Goal: Transaction & Acquisition: Purchase product/service

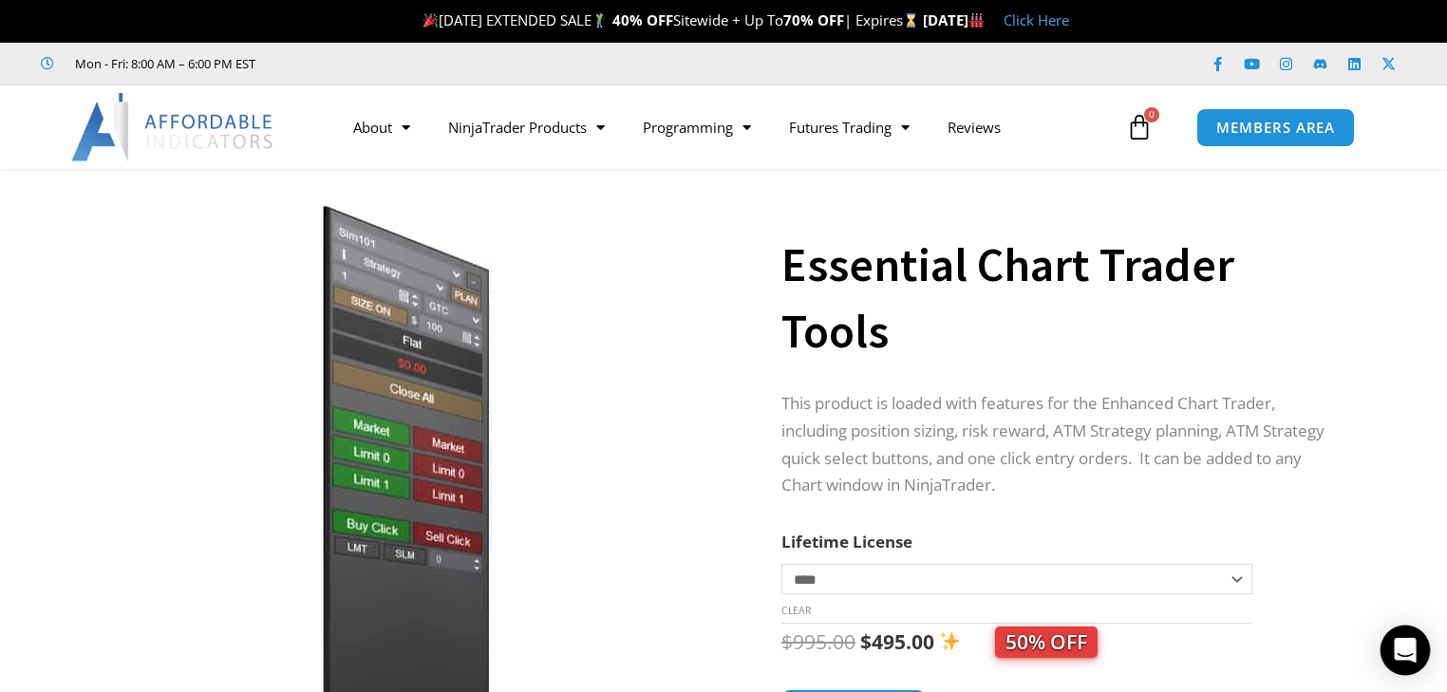
click at [1398, 653] on icon "Open Intercom Messenger" at bounding box center [1405, 650] width 25 height 25
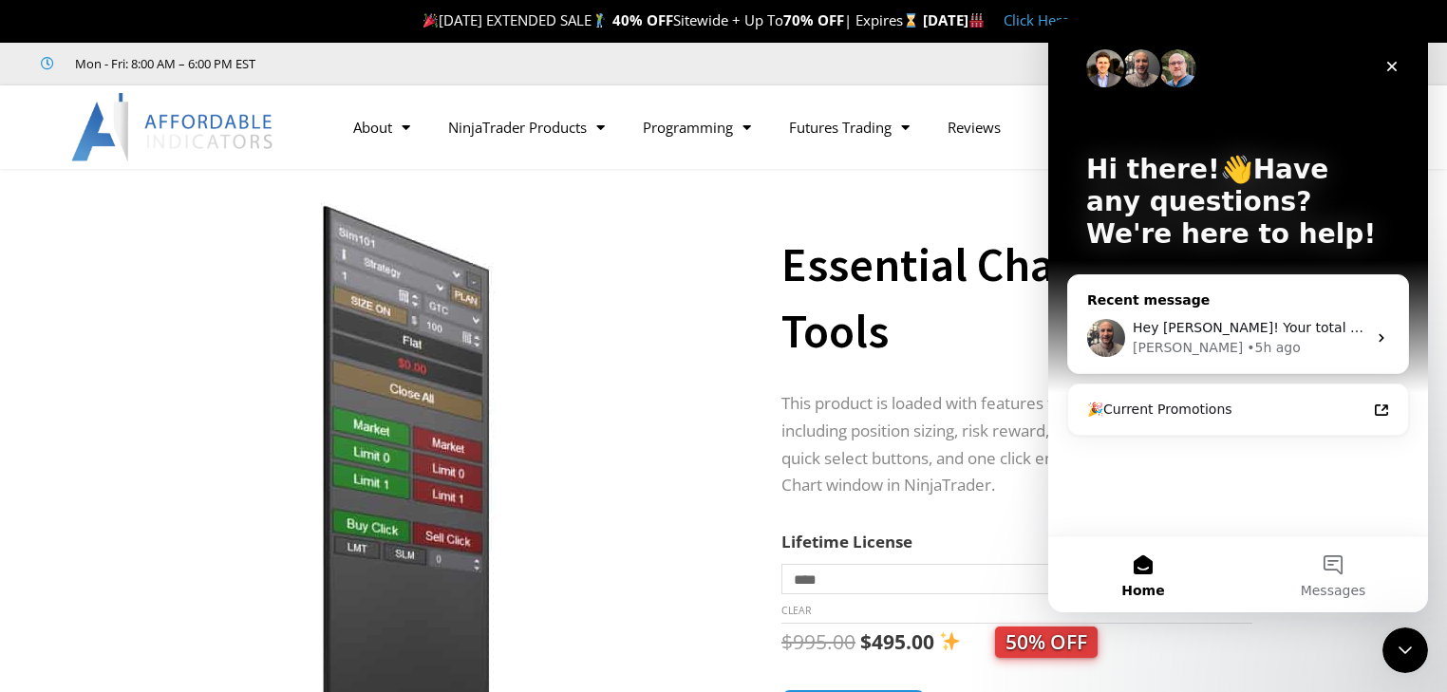
click at [1387, 340] on icon "Intercom messenger" at bounding box center [1381, 337] width 15 height 15
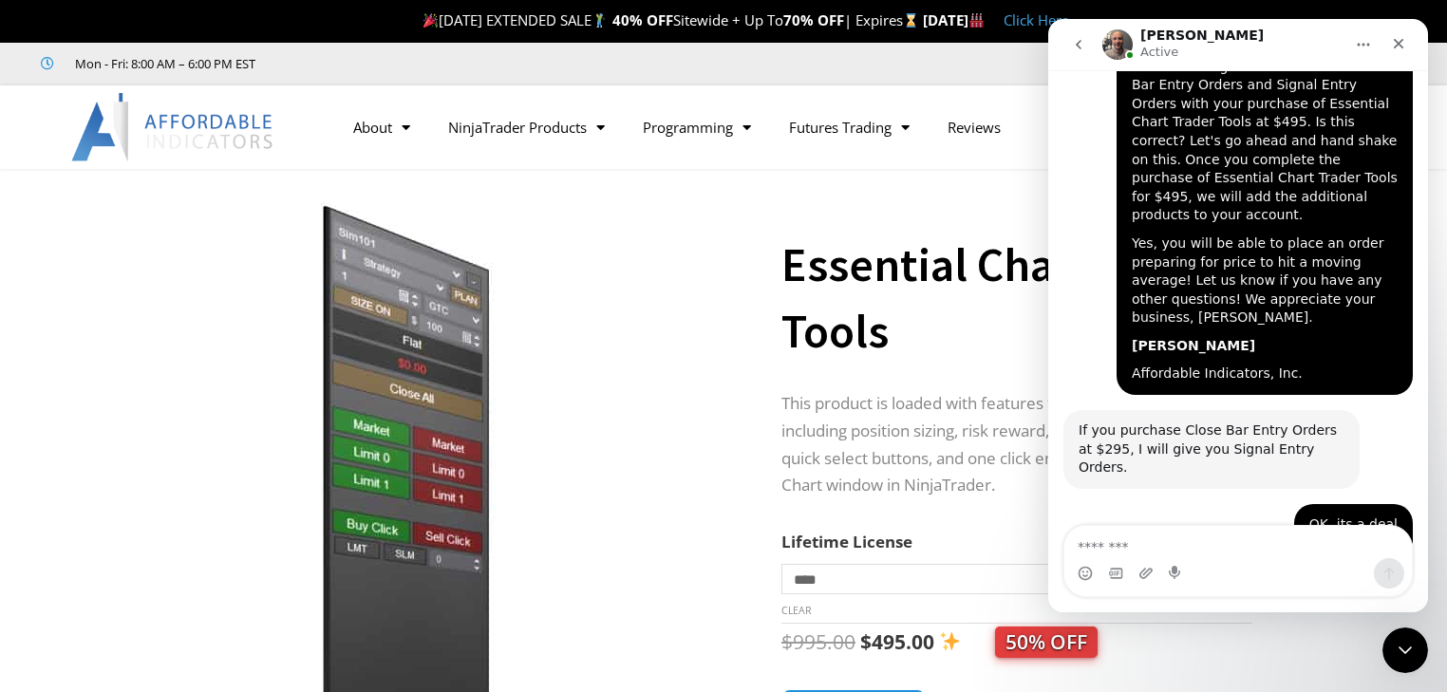
scroll to position [7493, 0]
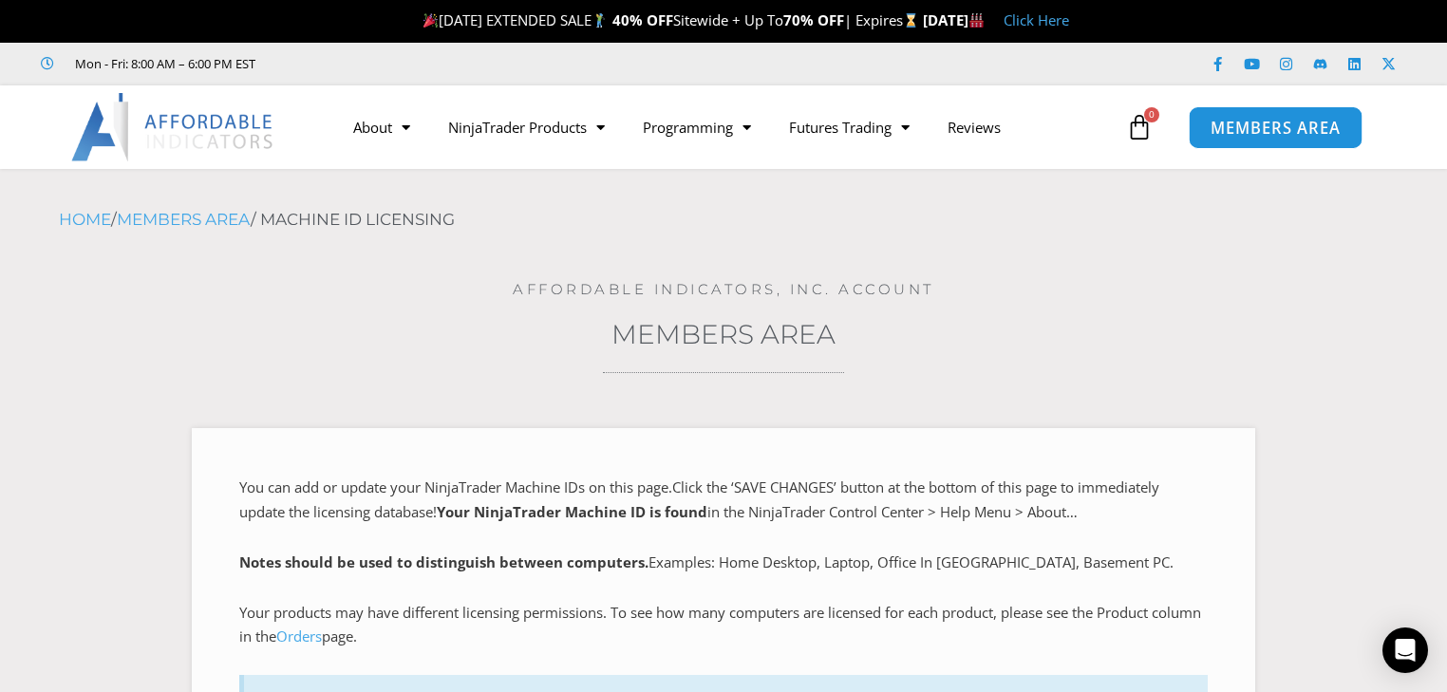
click at [1257, 130] on span "MEMBERS AREA" at bounding box center [1276, 128] width 130 height 16
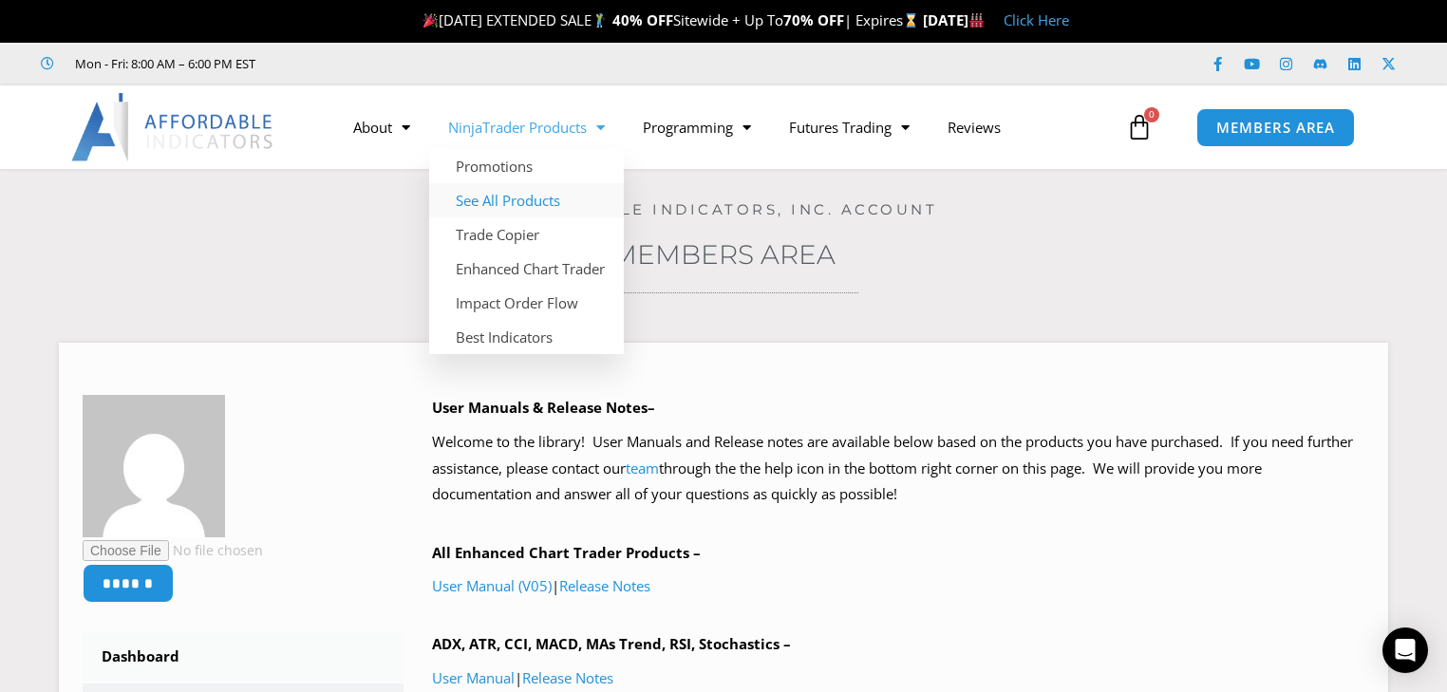
click at [535, 202] on link "See All Products" at bounding box center [526, 200] width 195 height 34
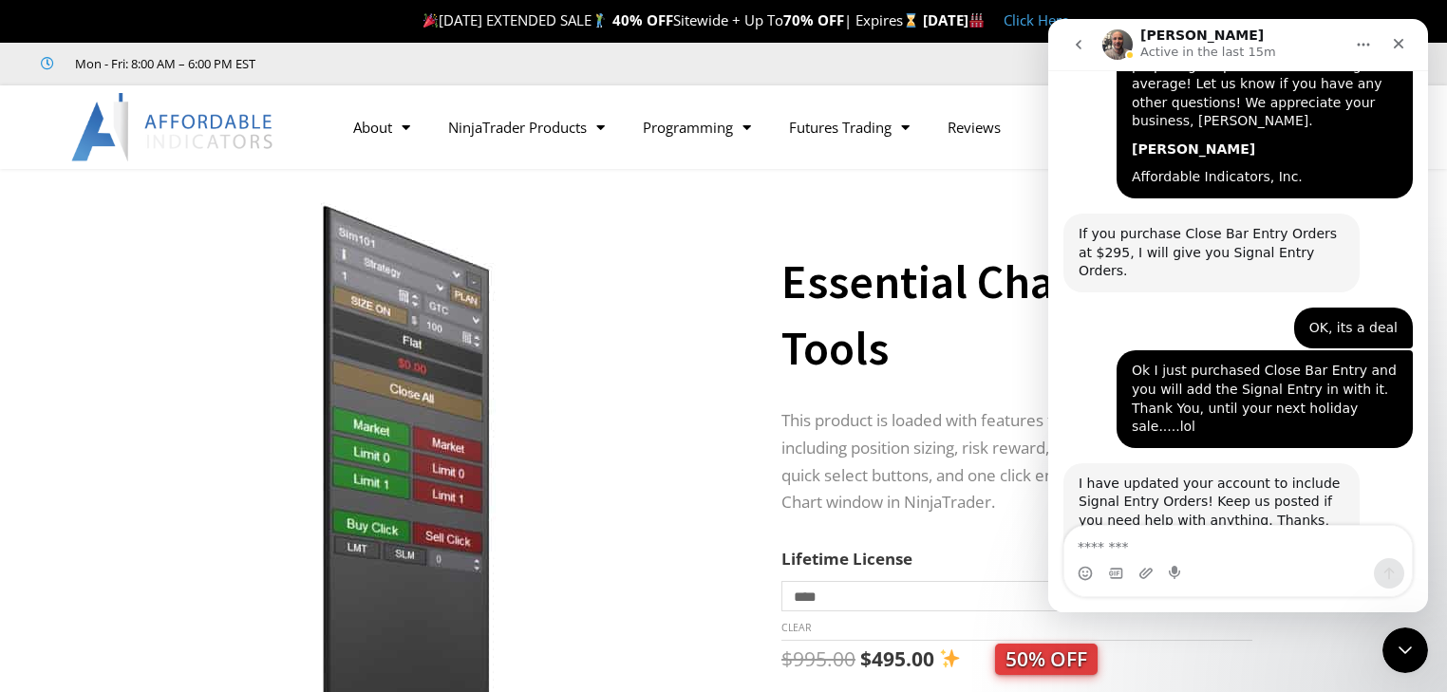
scroll to position [7493, 0]
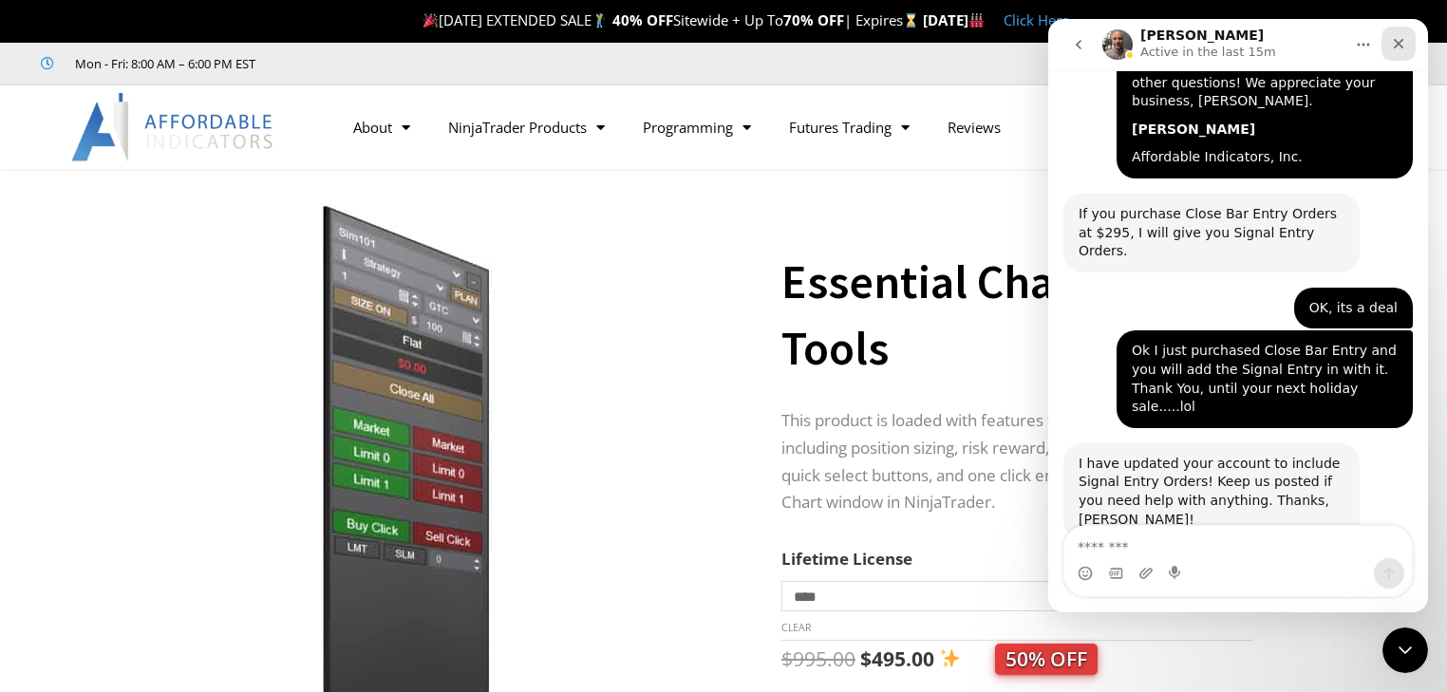
click at [1402, 46] on icon "Close" at bounding box center [1398, 43] width 15 height 15
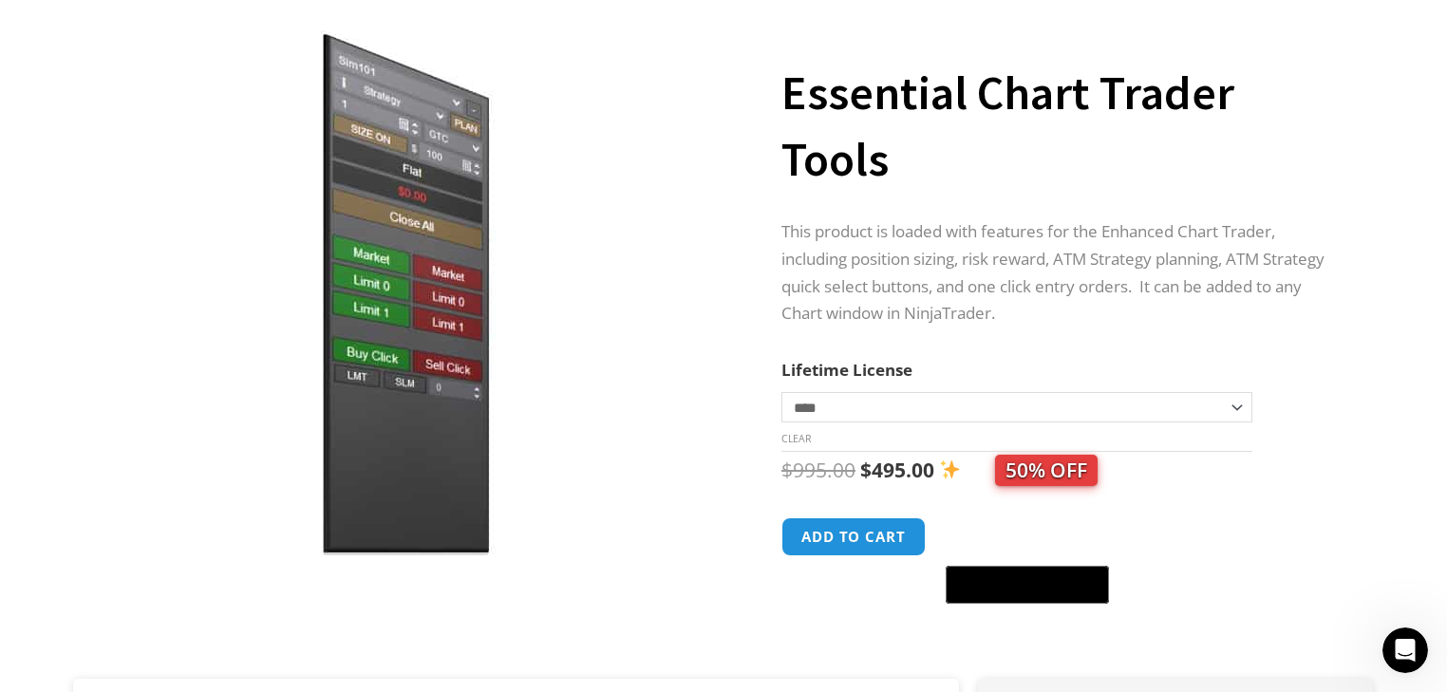
scroll to position [76, 0]
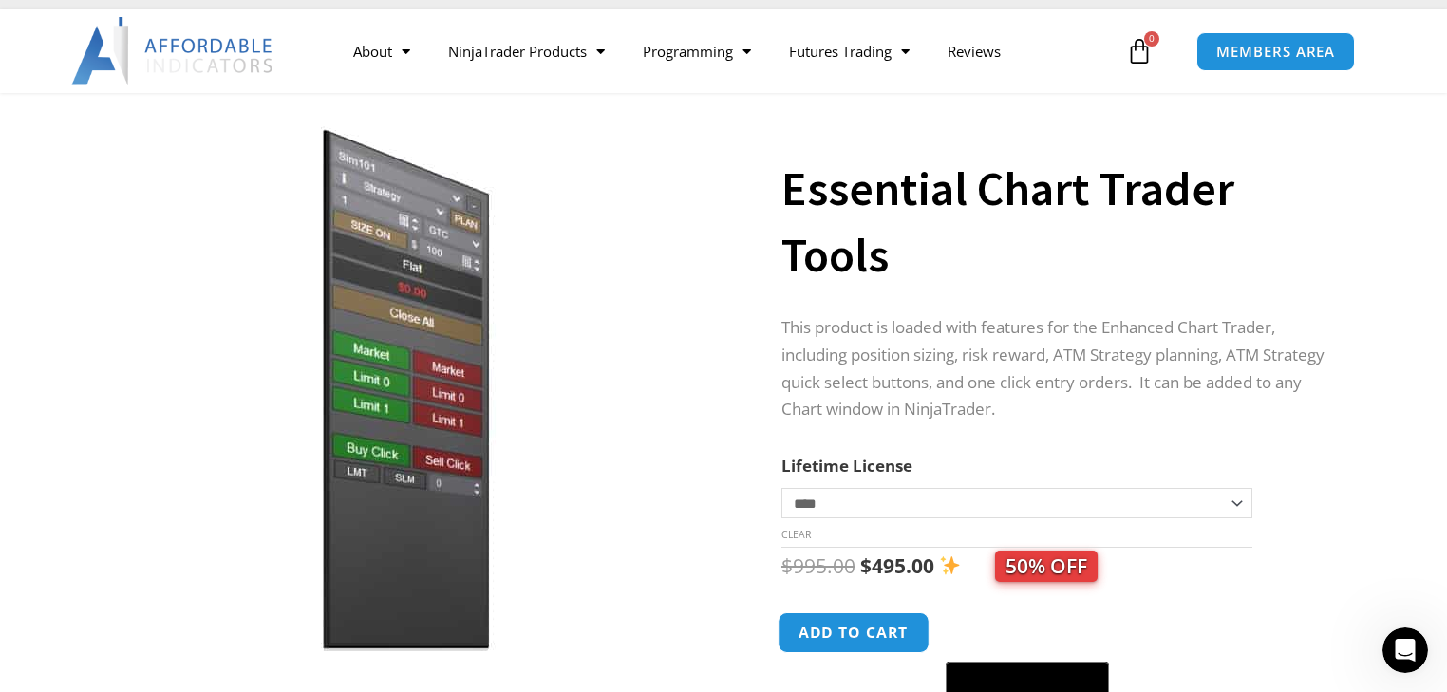
click at [883, 638] on button "Add to cart" at bounding box center [854, 632] width 152 height 41
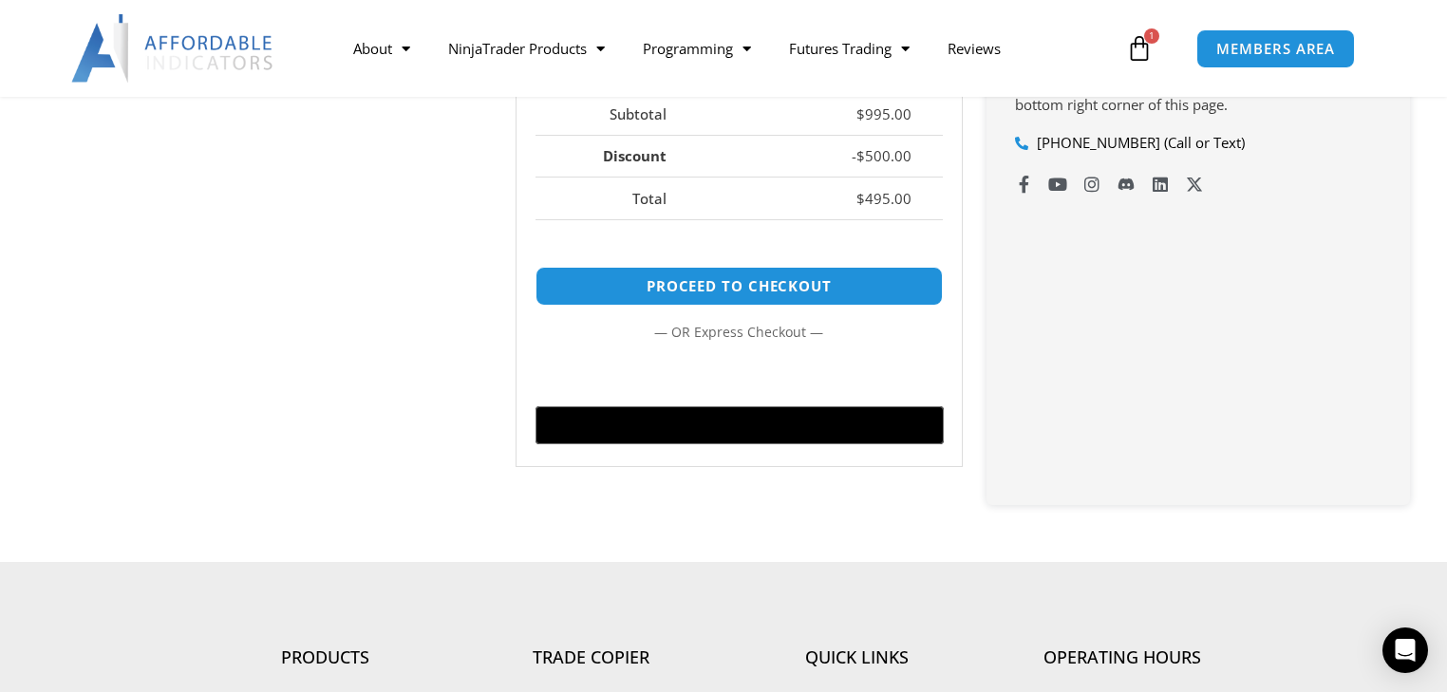
scroll to position [836, 0]
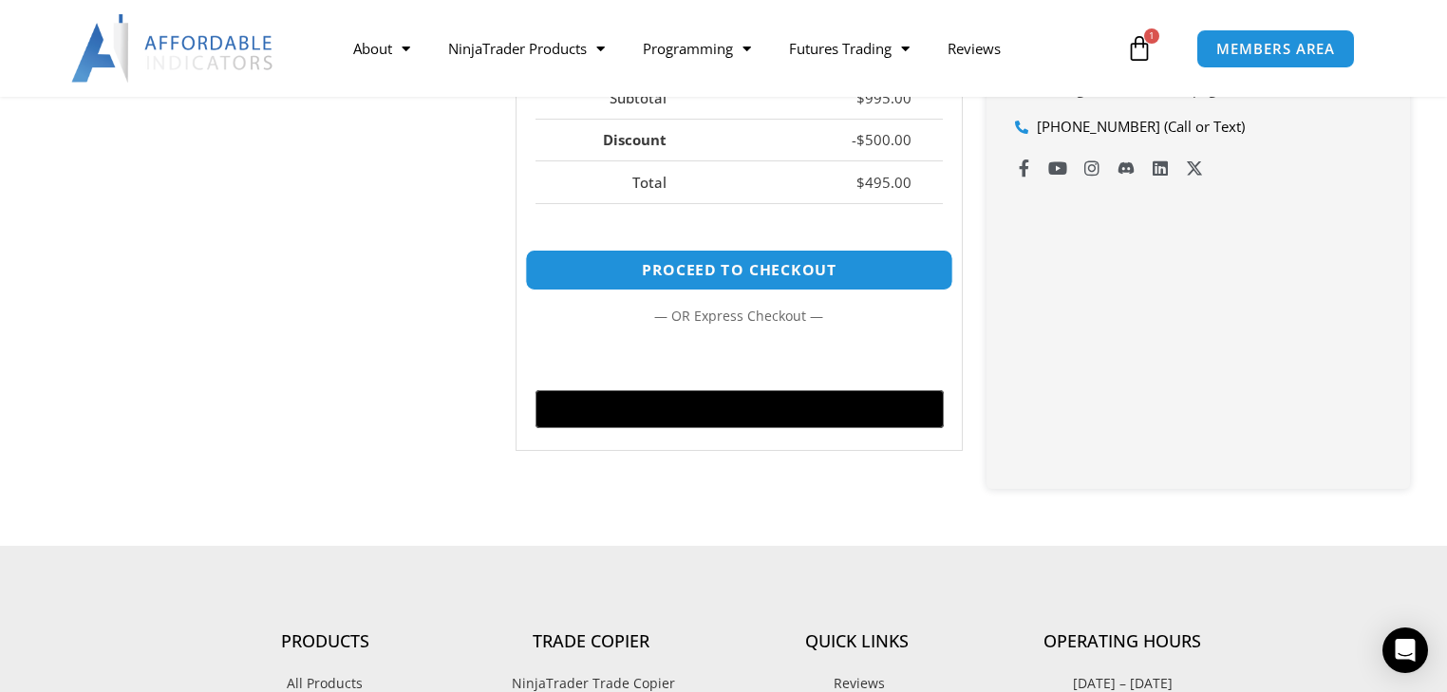
click at [795, 291] on link "Proceed to checkout" at bounding box center [739, 270] width 428 height 41
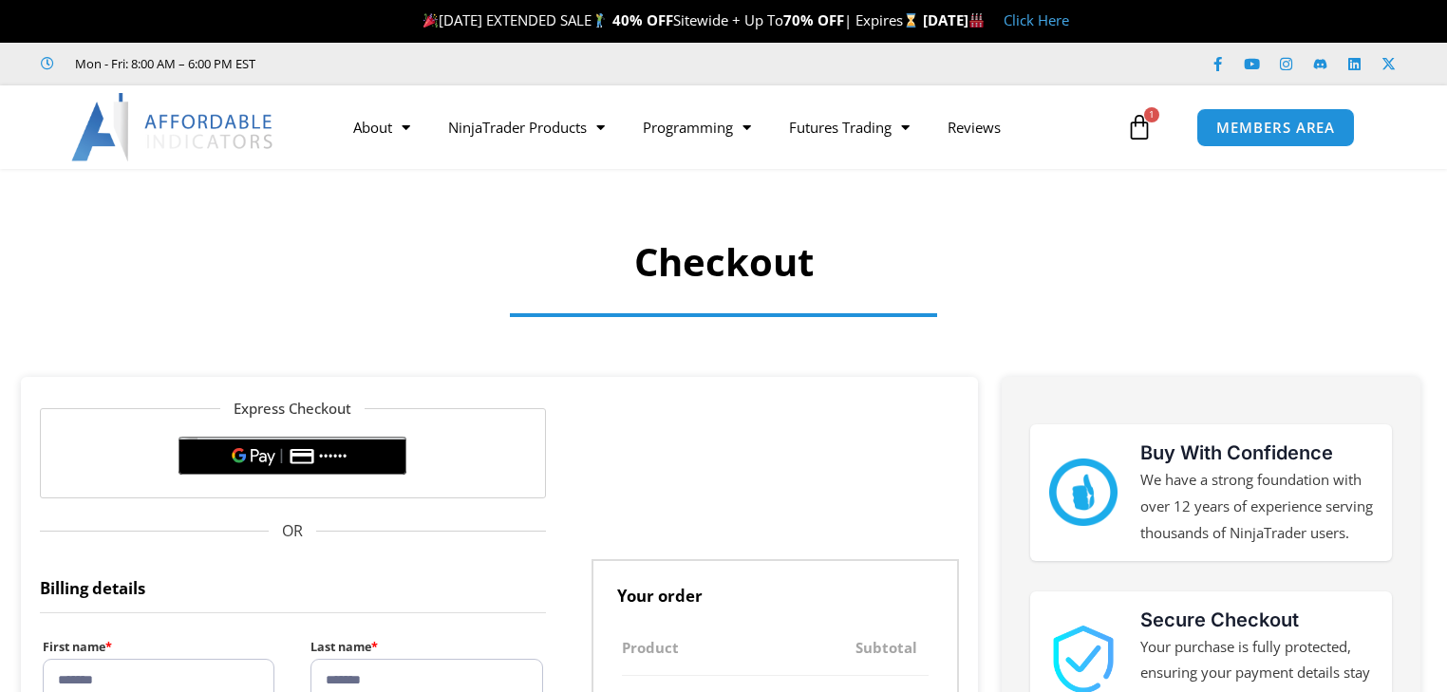
select select "**"
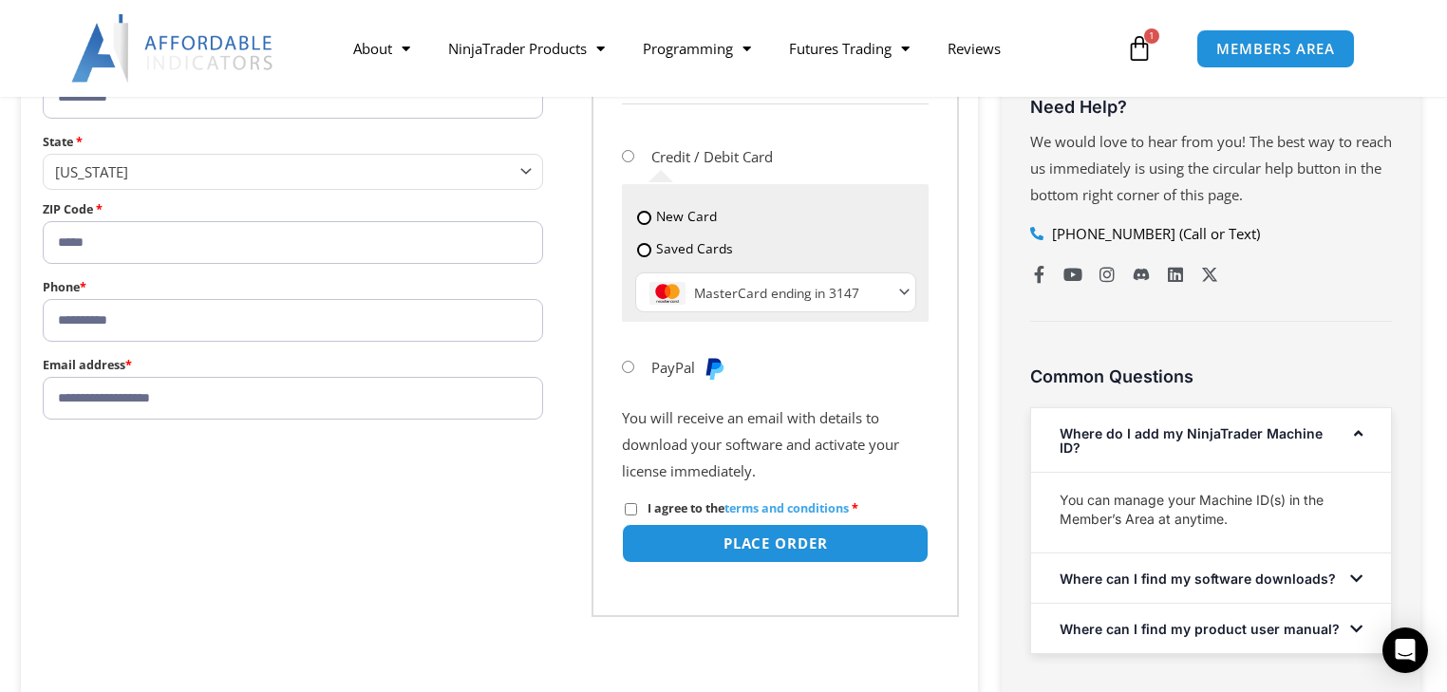
scroll to position [911, 0]
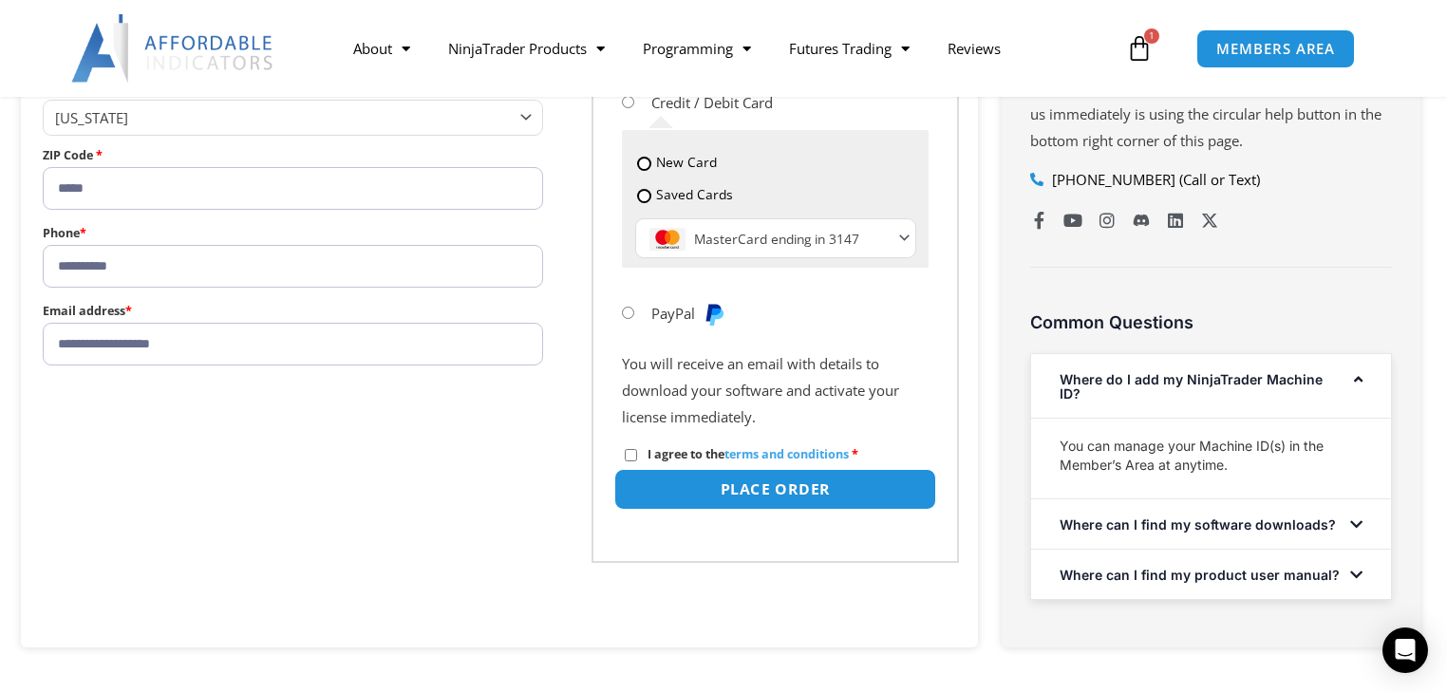
click at [785, 510] on button "Place order" at bounding box center [775, 489] width 322 height 41
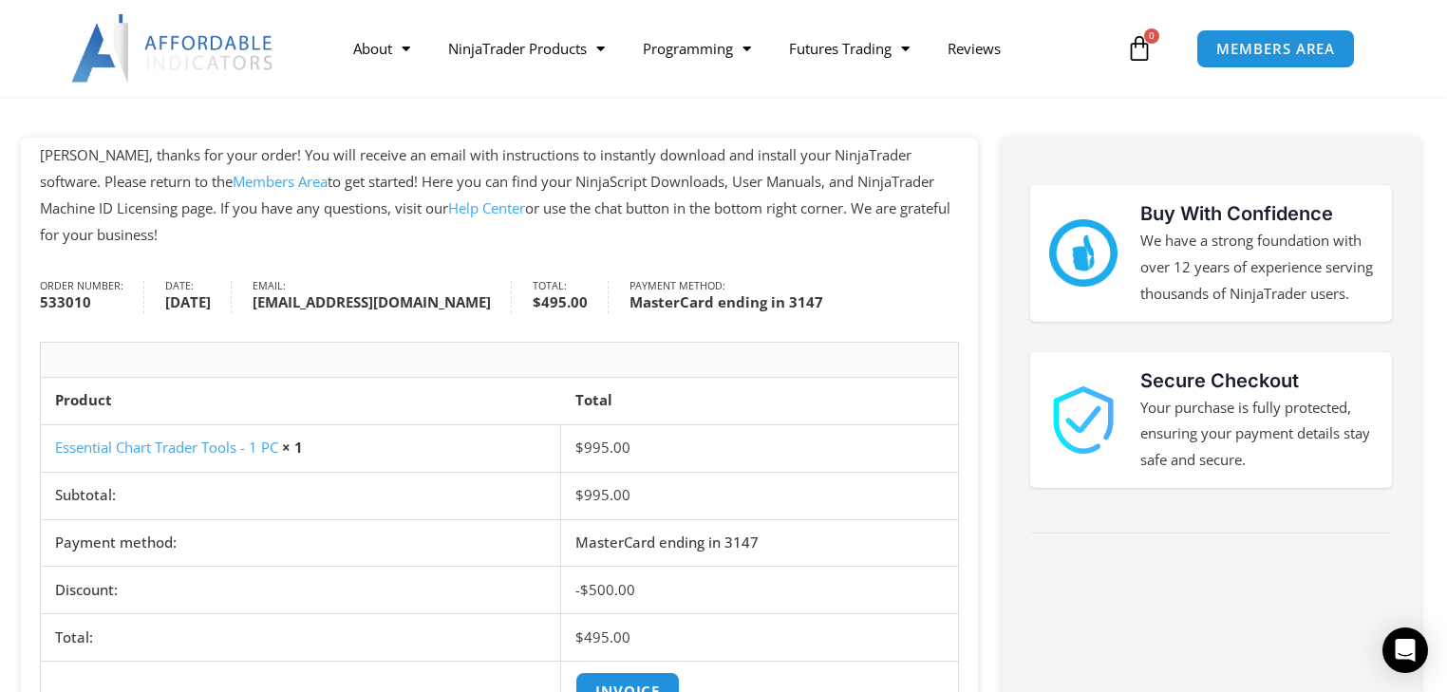
scroll to position [152, 0]
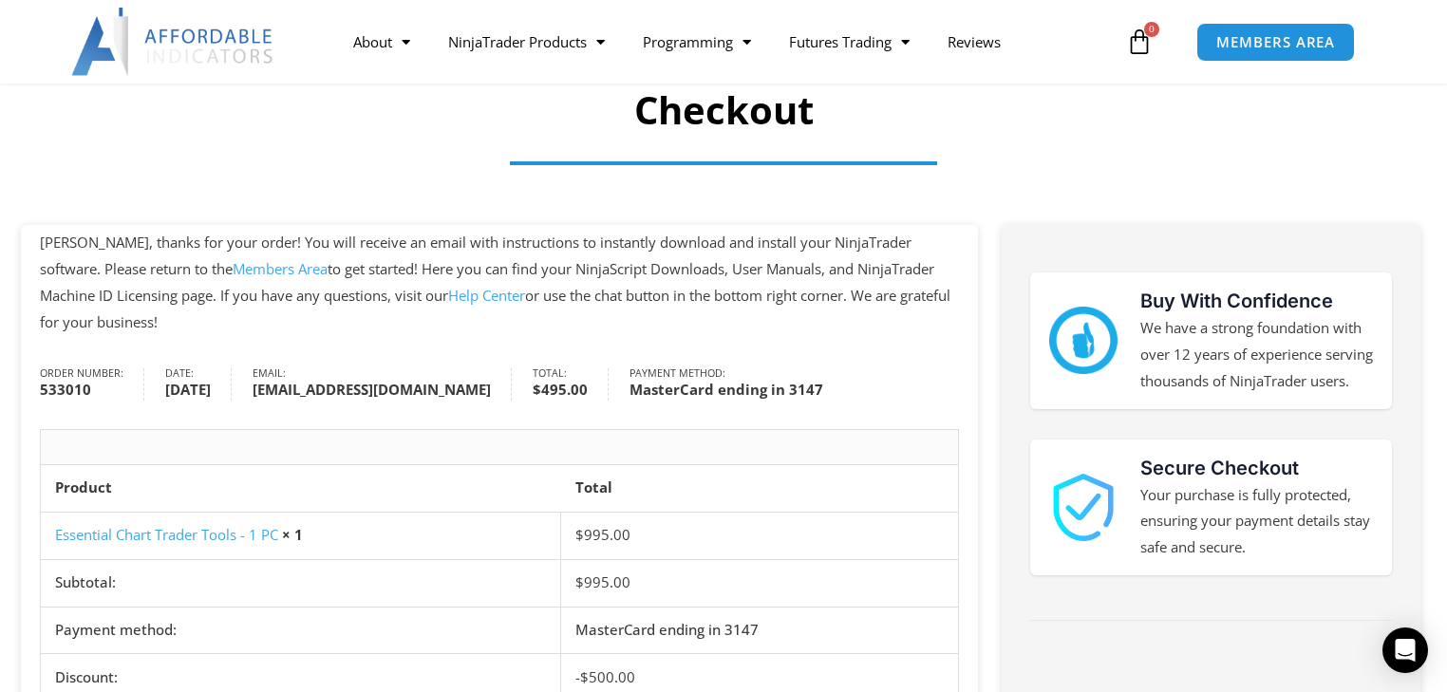
click at [460, 294] on link "Help Center" at bounding box center [486, 295] width 77 height 19
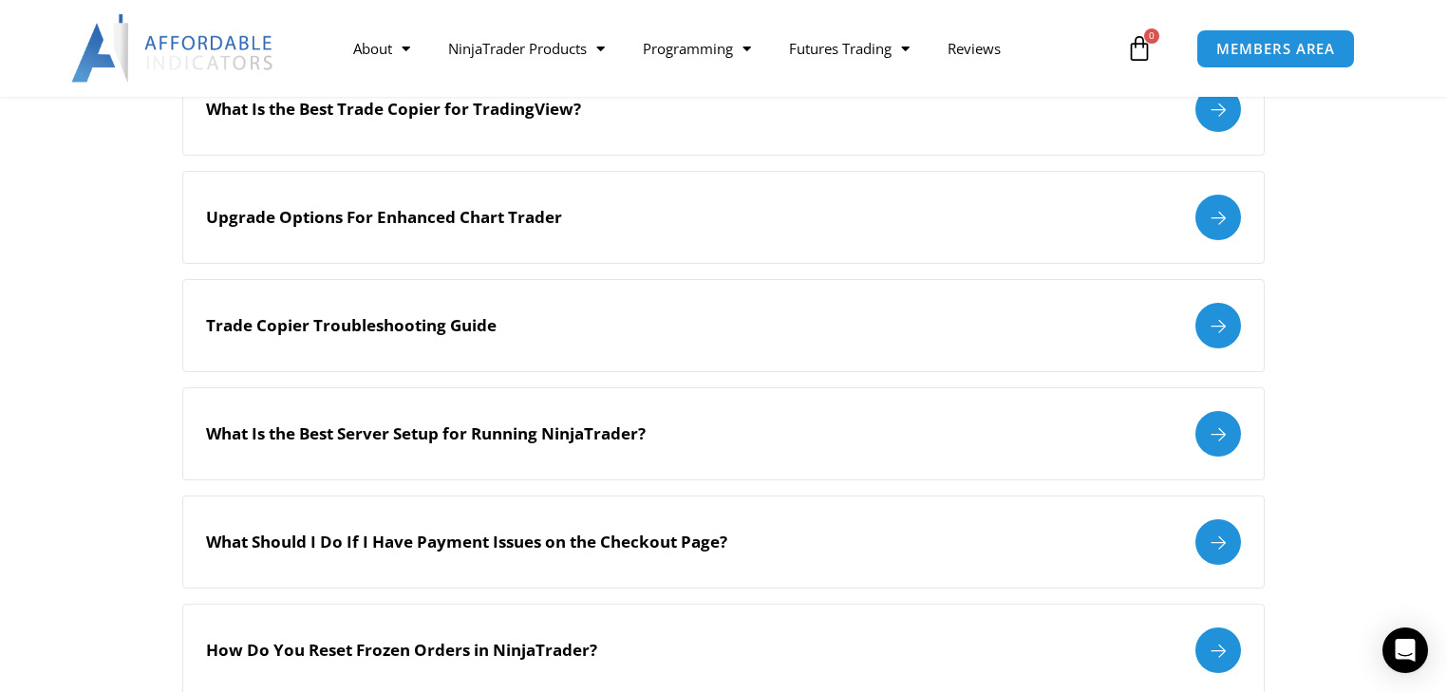
scroll to position [1139, 0]
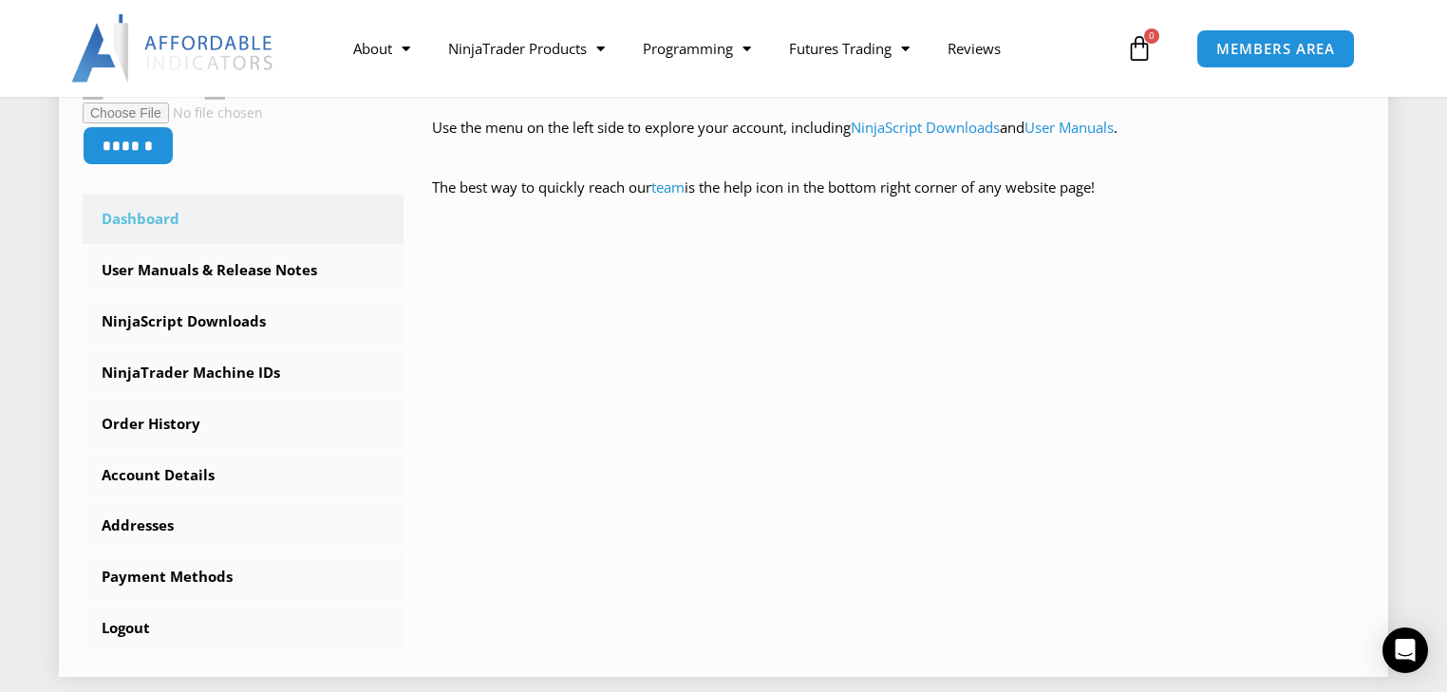
scroll to position [456, 0]
click at [162, 321] on link "NinjaScript Downloads" at bounding box center [243, 322] width 321 height 49
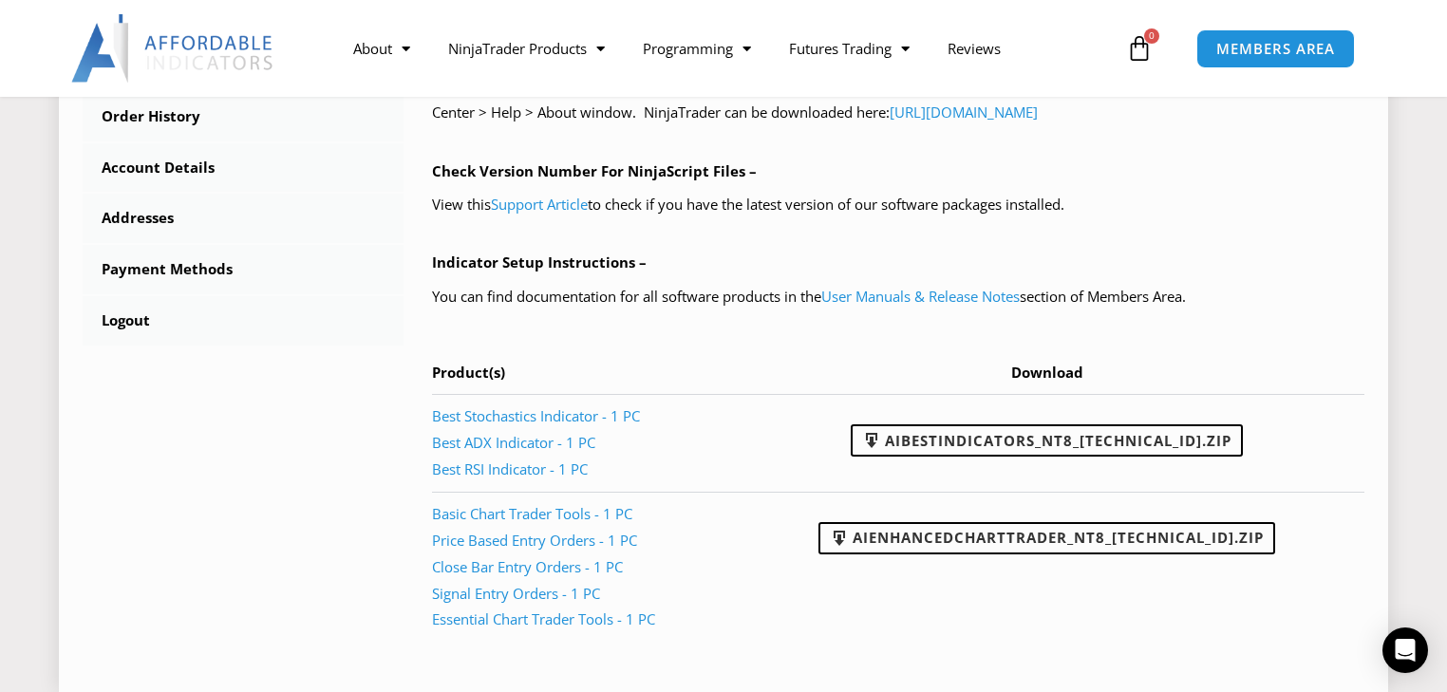
scroll to position [760, 0]
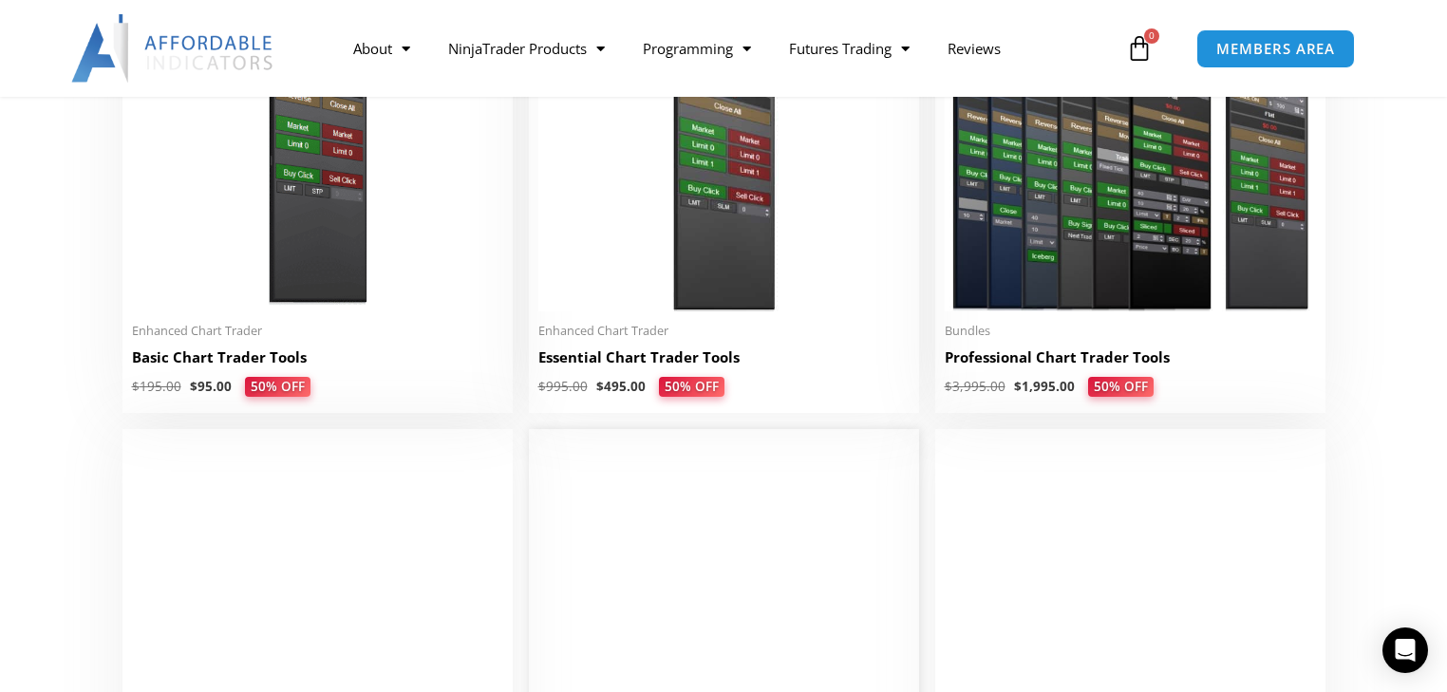
scroll to position [1063, 0]
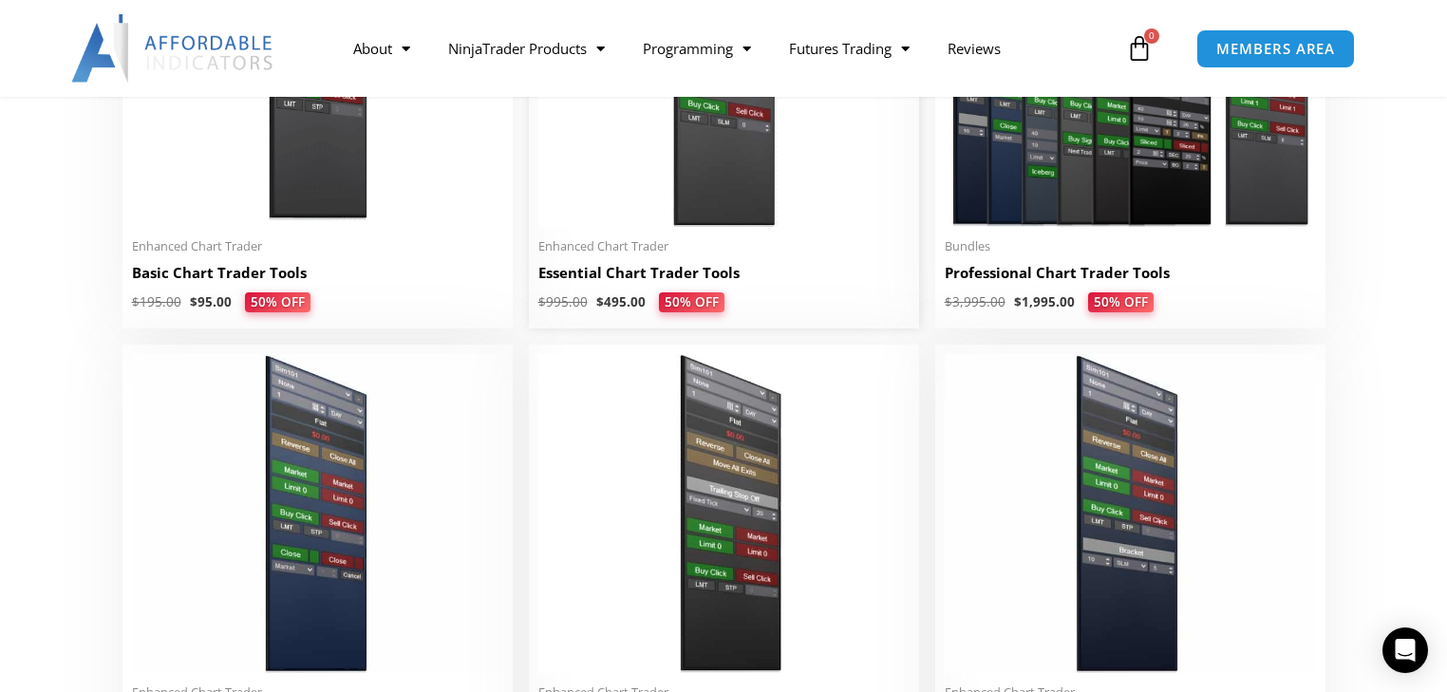
click at [659, 281] on h2 "Essential Chart Trader Tools" at bounding box center [723, 273] width 371 height 20
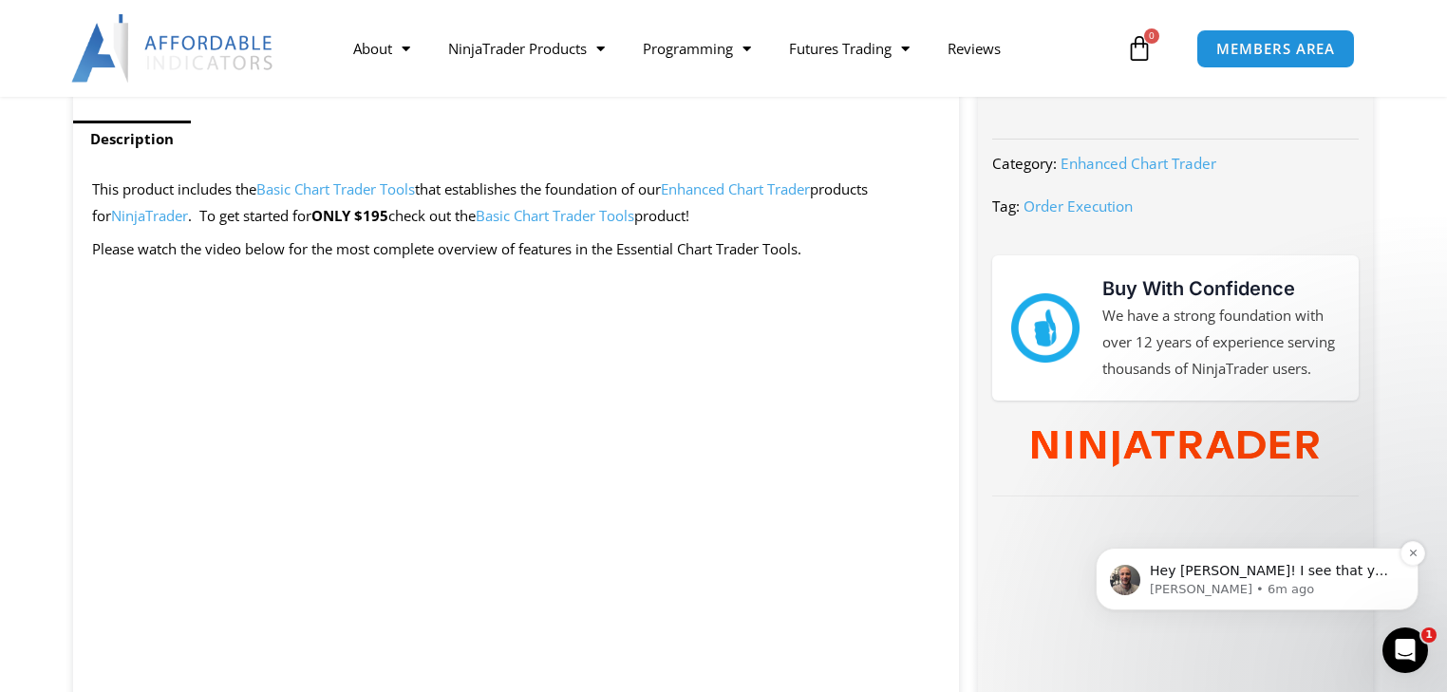
click at [1203, 571] on p "Hey [PERSON_NAME]! I see that you did purchase the Essential Chart Trader Tools…" at bounding box center [1272, 571] width 245 height 19
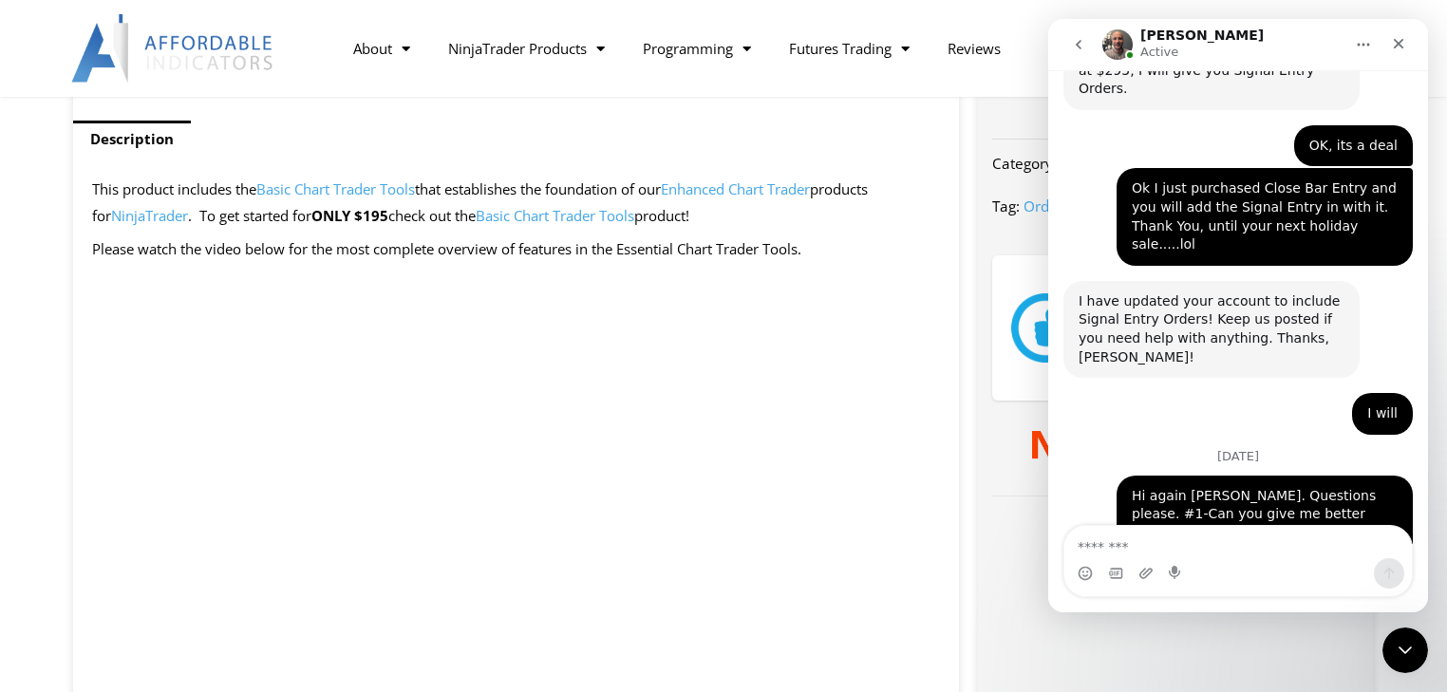
scroll to position [7661, 0]
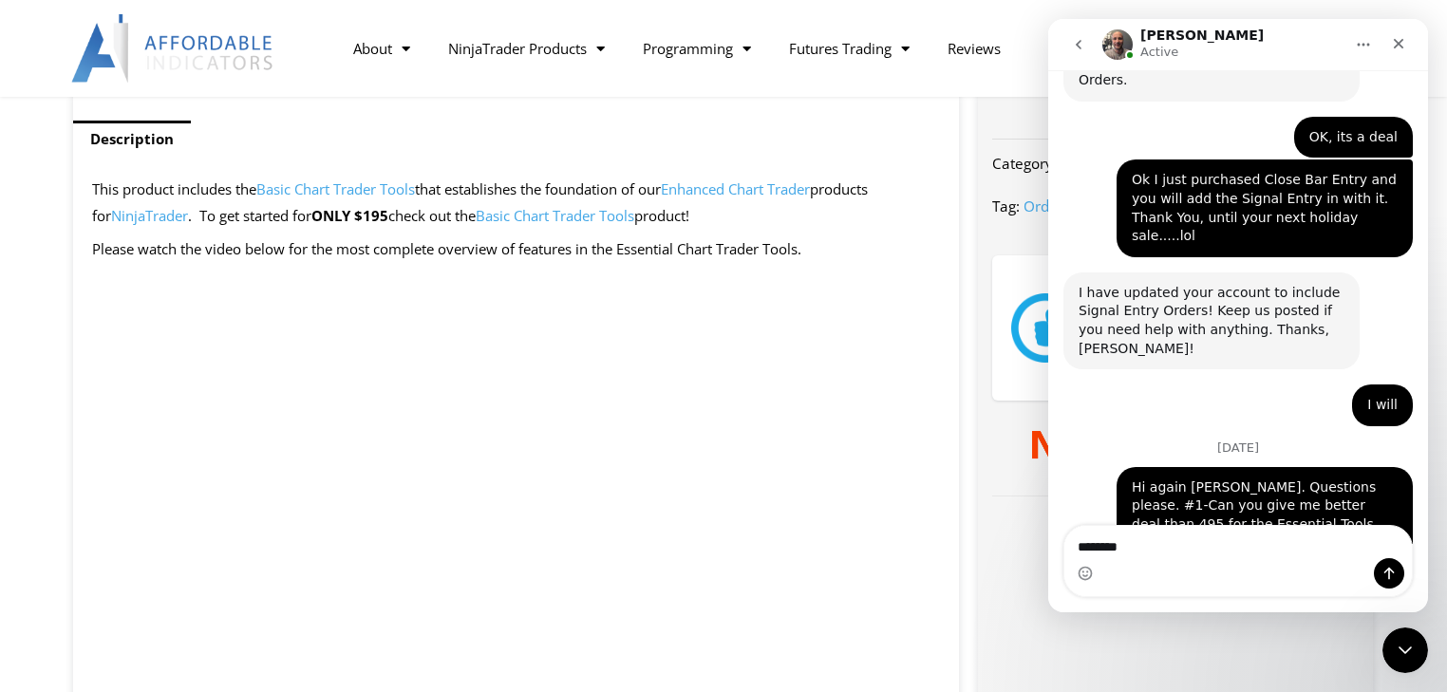
type textarea "*********"
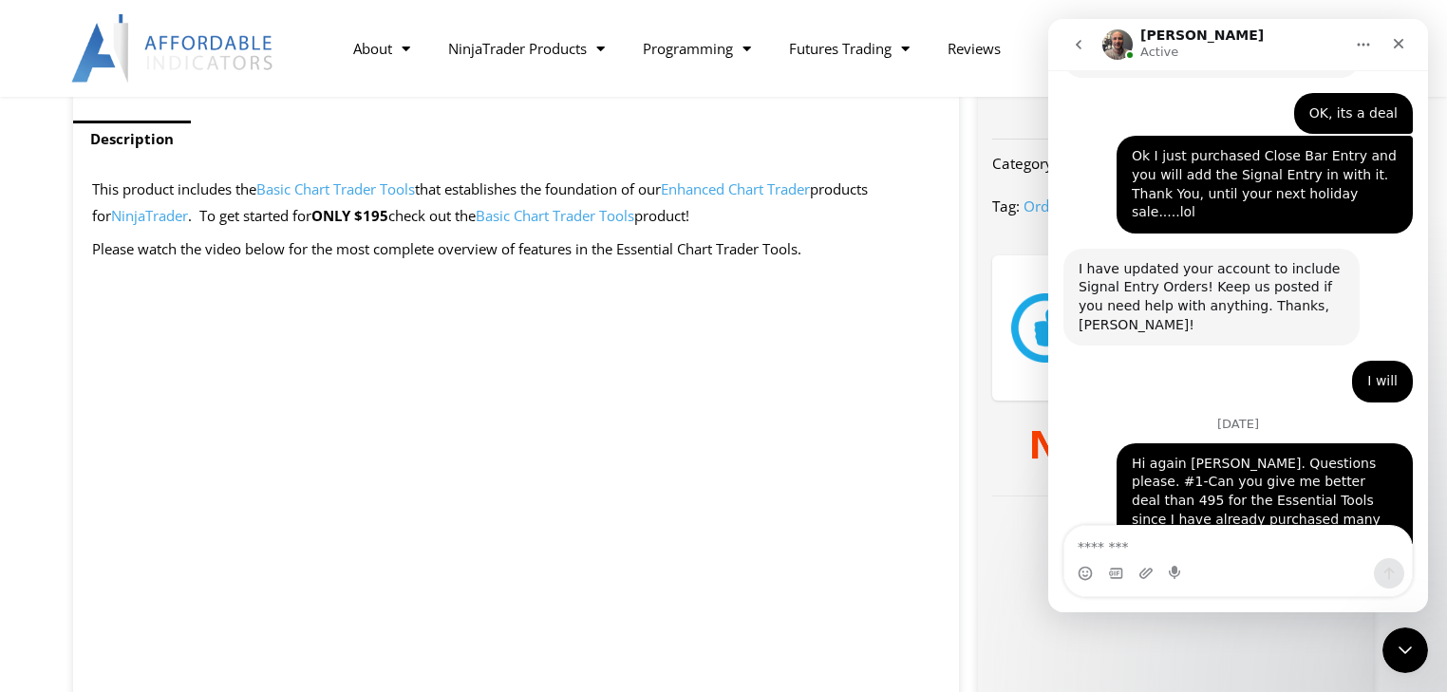
scroll to position [7687, 0]
